Goal: Find specific page/section: Find specific page/section

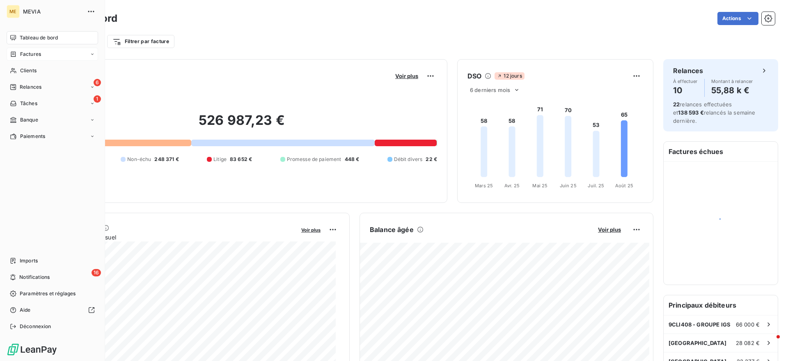
click at [23, 56] on span "Factures" at bounding box center [30, 54] width 21 height 7
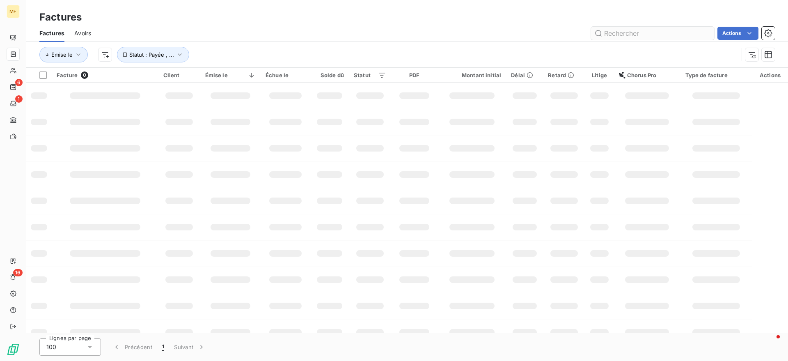
click at [659, 37] on input "text" at bounding box center [652, 33] width 123 height 13
click at [659, 36] on input "montpelli" at bounding box center [652, 33] width 123 height 13
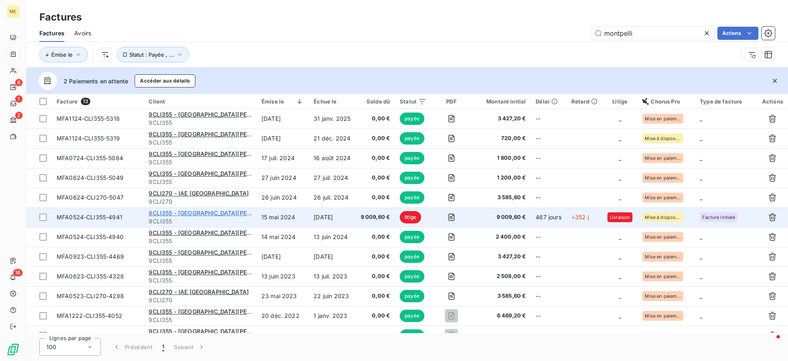
type input "montpelli"
click at [195, 209] on span "9CLI355 - [GEOGRAPHIC_DATA][PERSON_NAME] 3" at bounding box center [220, 212] width 142 height 7
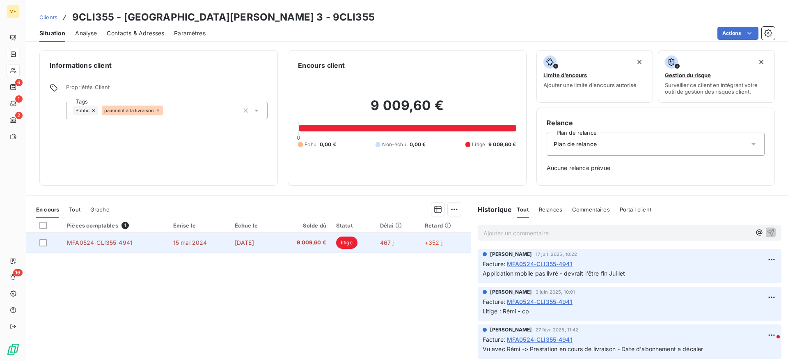
click at [239, 243] on span "[DATE]" at bounding box center [244, 242] width 19 height 7
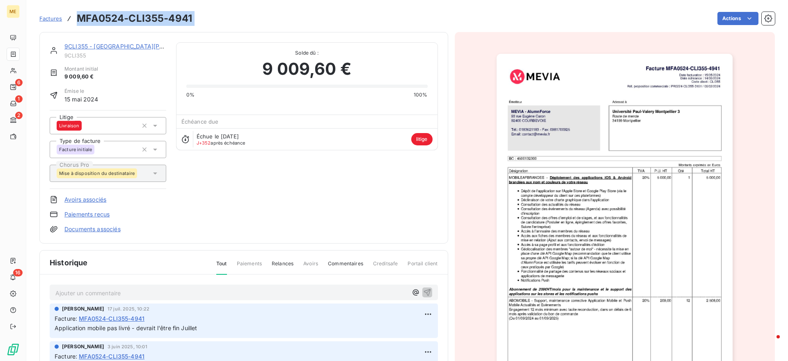
drag, startPoint x: 202, startPoint y: 22, endPoint x: 78, endPoint y: 16, distance: 123.8
click at [78, 20] on div "Factures MFA0524-CLI355-4941 Actions" at bounding box center [407, 18] width 736 height 17
copy section "MFA0524-CLI355-4941 Actions"
